Goal: Information Seeking & Learning: Learn about a topic

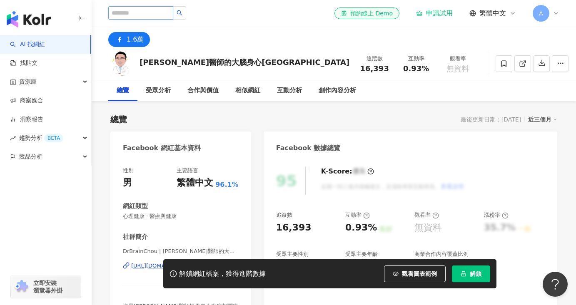
click at [133, 14] on input "search" at bounding box center [140, 12] width 65 height 13
type input "**"
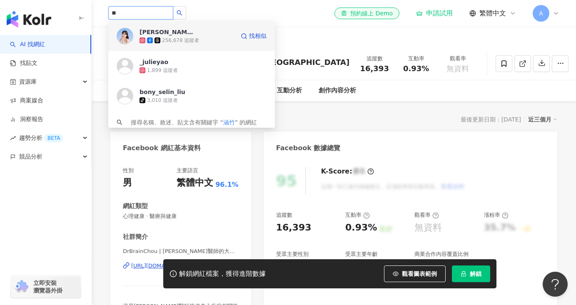
click at [145, 31] on div "[PERSON_NAME]" at bounding box center [166, 32] width 54 height 8
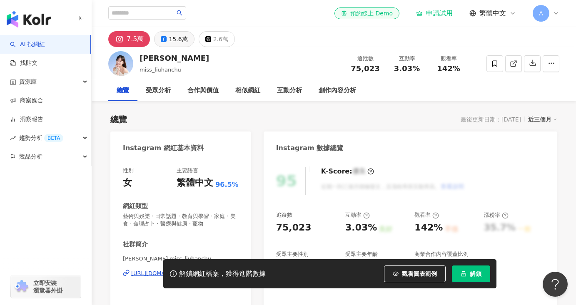
click at [178, 41] on div "15.6萬" at bounding box center [178, 39] width 19 height 12
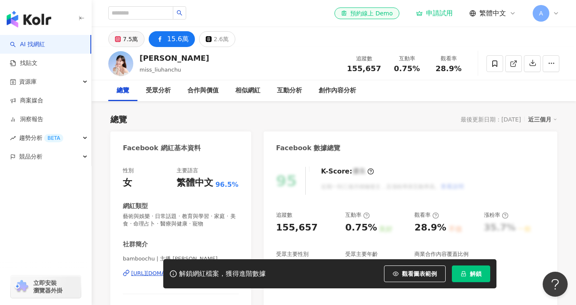
click at [114, 44] on button "7.5萬" at bounding box center [126, 39] width 36 height 16
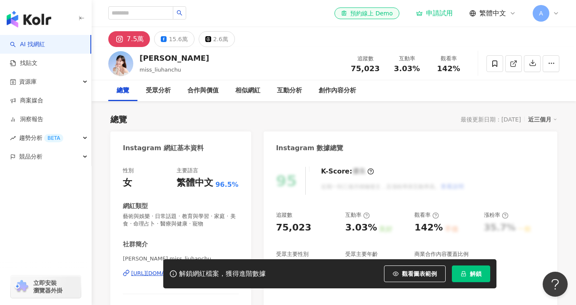
click at [124, 62] on img at bounding box center [120, 63] width 25 height 25
